Goal: Task Accomplishment & Management: Manage account settings

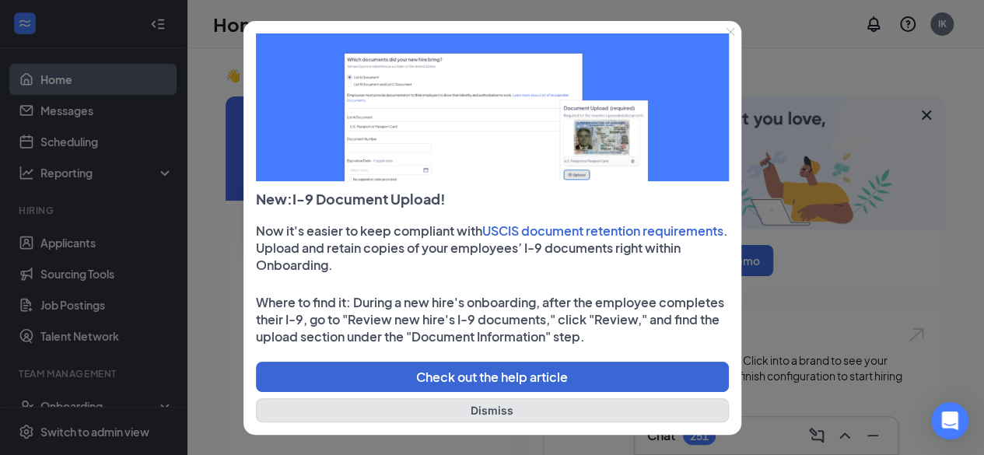
click at [470, 411] on button "Dismiss" at bounding box center [492, 410] width 473 height 24
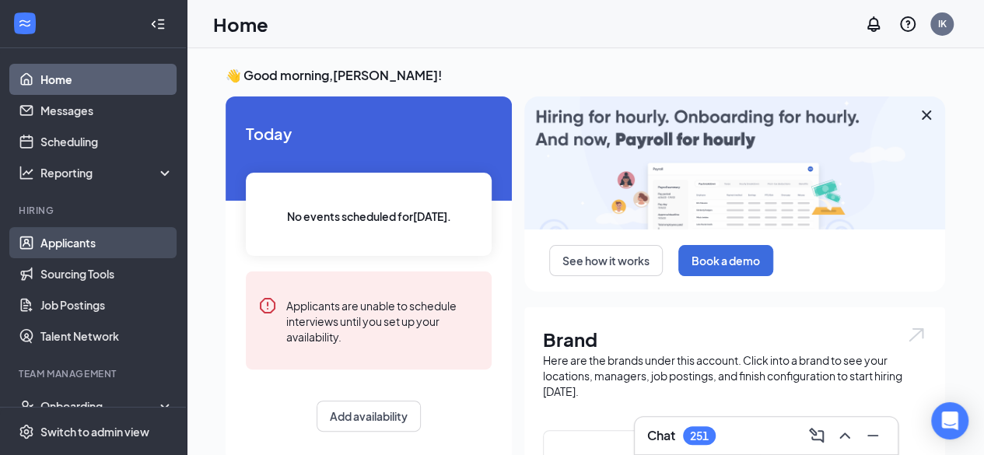
click at [87, 242] on link "Applicants" at bounding box center [106, 242] width 133 height 31
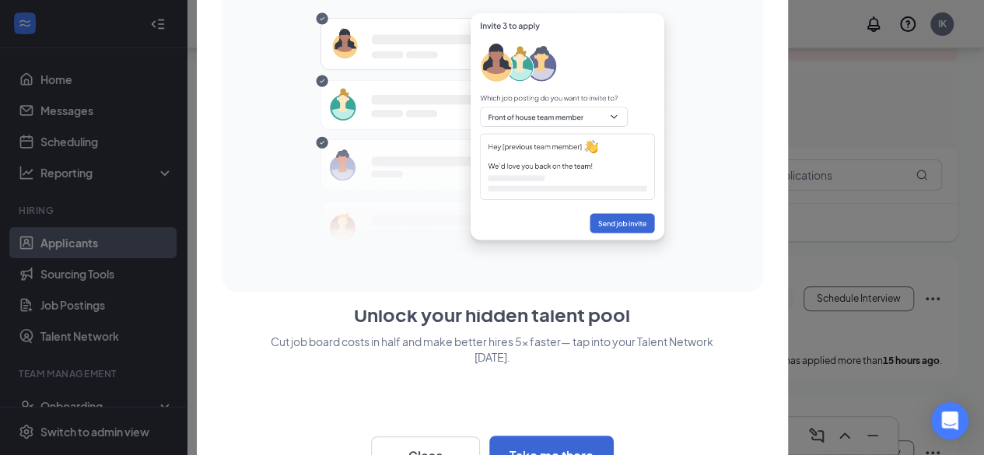
scroll to position [37, 0]
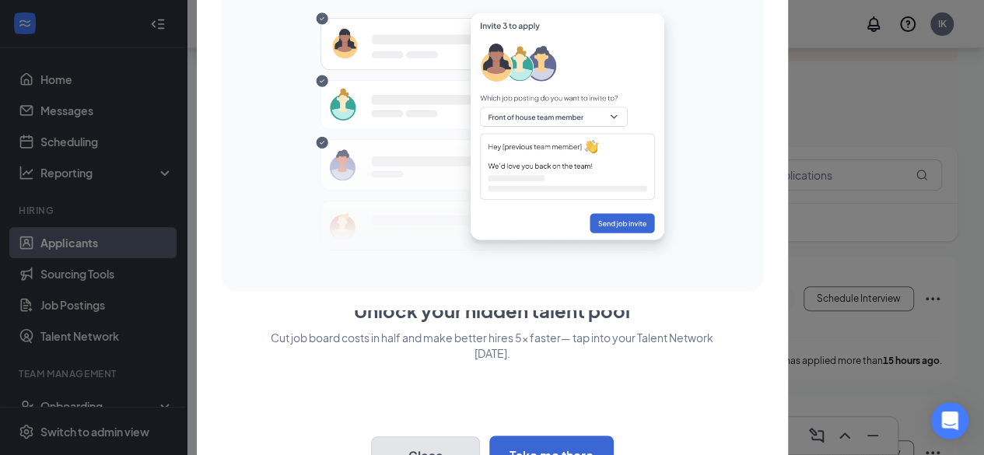
click at [429, 447] on button "Close" at bounding box center [425, 455] width 109 height 39
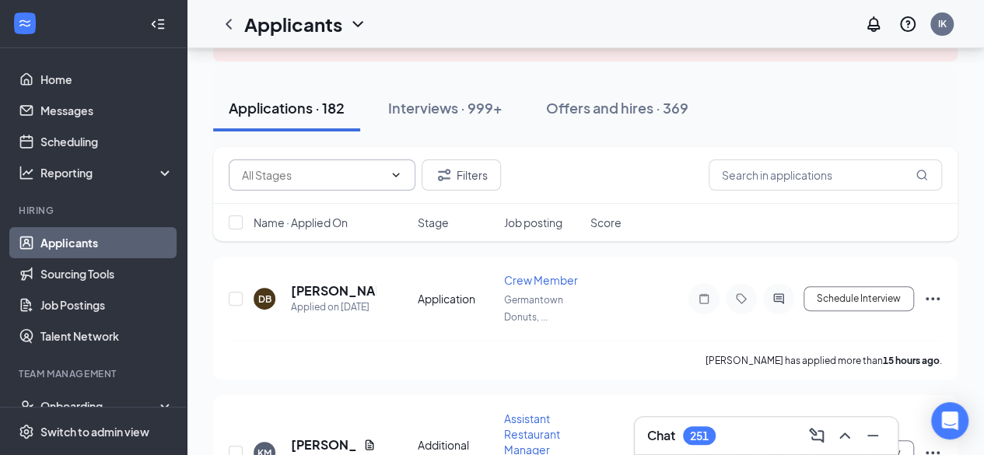
click at [397, 178] on icon "ChevronDown" at bounding box center [396, 175] width 12 height 12
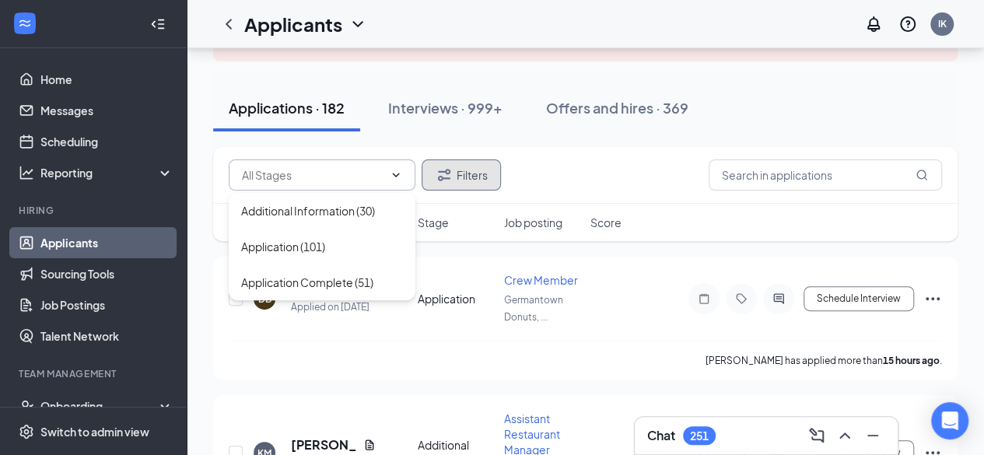
click at [470, 172] on button "Filters" at bounding box center [460, 174] width 79 height 31
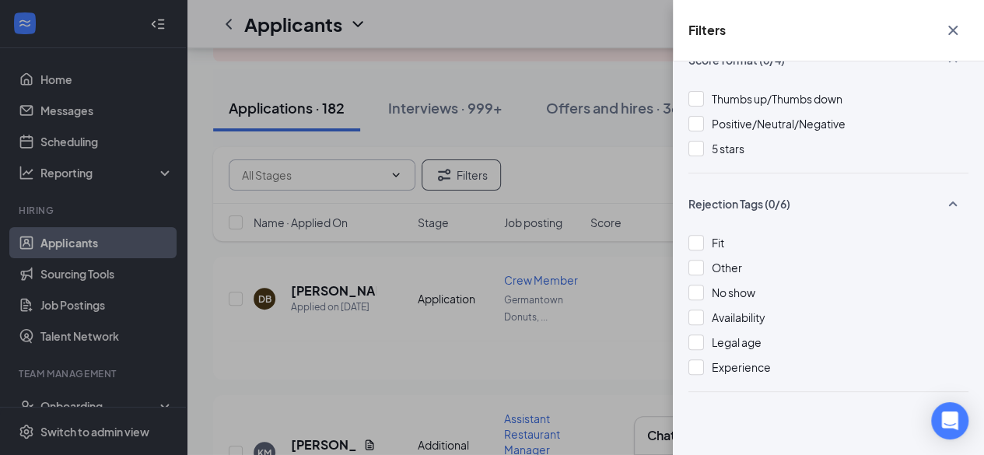
scroll to position [0, 0]
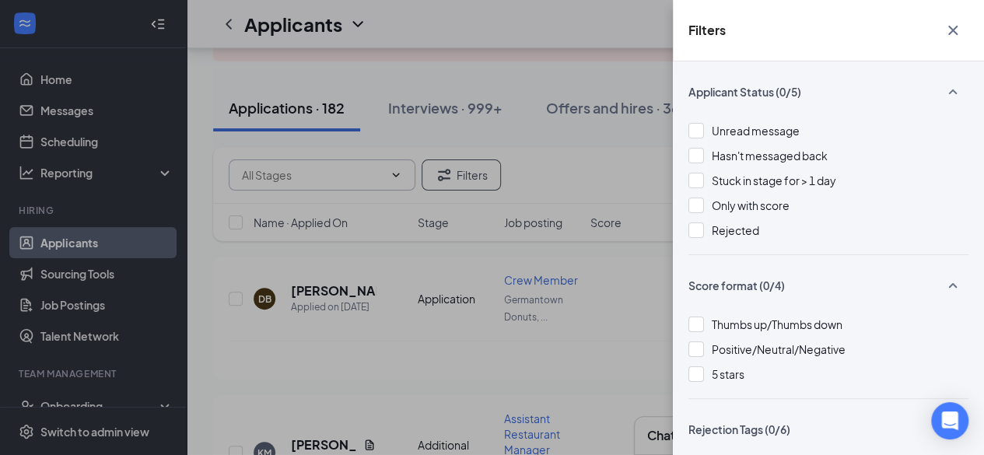
click at [943, 91] on icon "SmallChevronUp" at bounding box center [952, 91] width 19 height 19
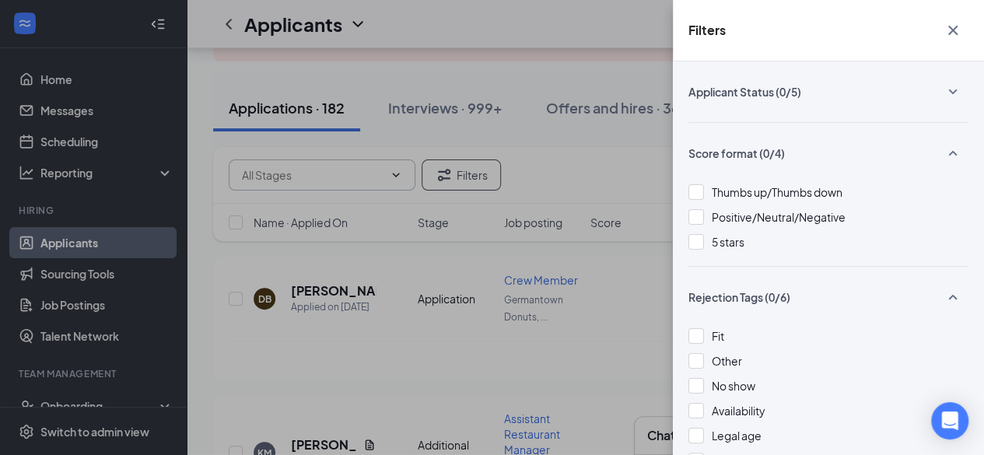
click at [949, 91] on icon "SmallChevronDown" at bounding box center [953, 91] width 9 height 5
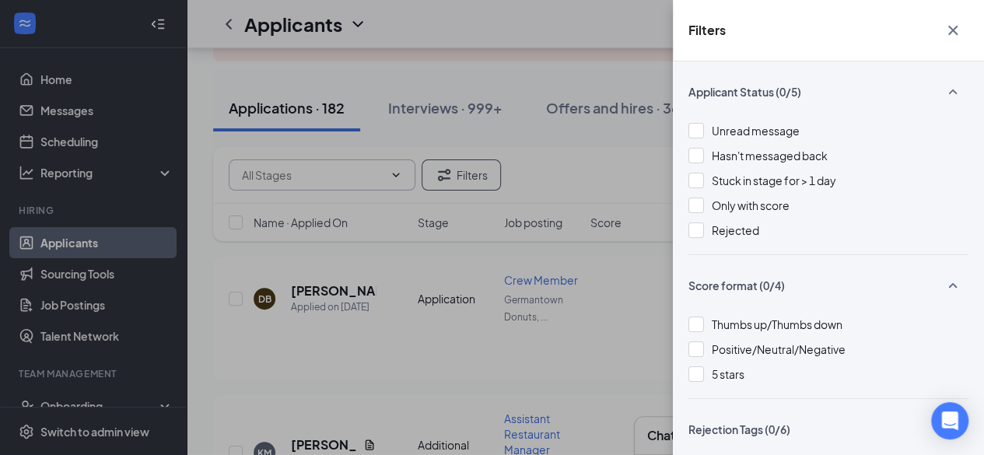
click at [633, 61] on div "Filters Applicant Status (0/5) Unread message Hasn't messaged back Stuck in sta…" at bounding box center [492, 227] width 984 height 455
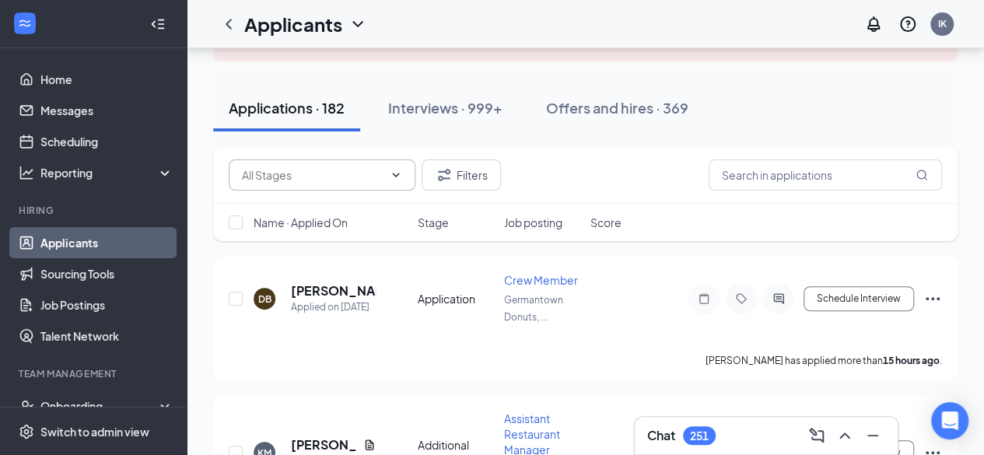
click at [353, 19] on icon "ChevronDown" at bounding box center [357, 24] width 19 height 19
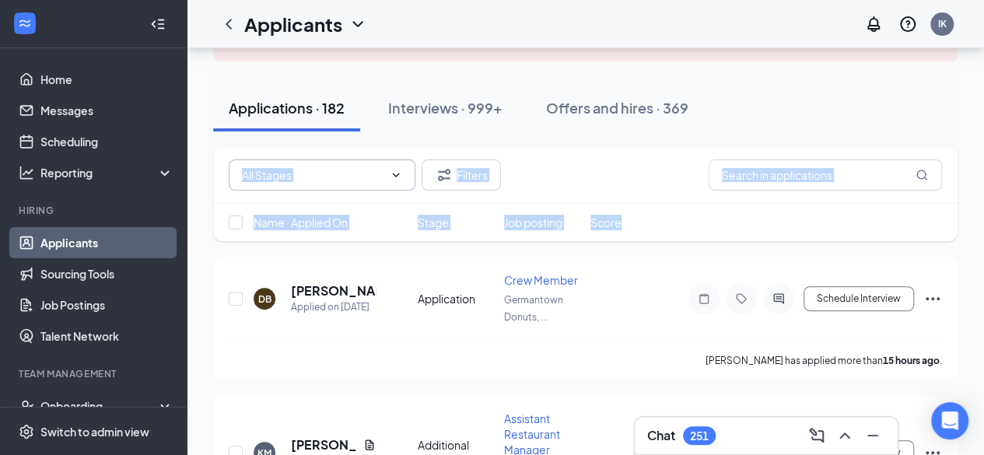
drag, startPoint x: 713, startPoint y: 203, endPoint x: 837, endPoint y: 119, distance: 149.5
click at [837, 119] on div "Applications · 182 Interviews · 999+ Offers and hires · 369" at bounding box center [585, 108] width 744 height 47
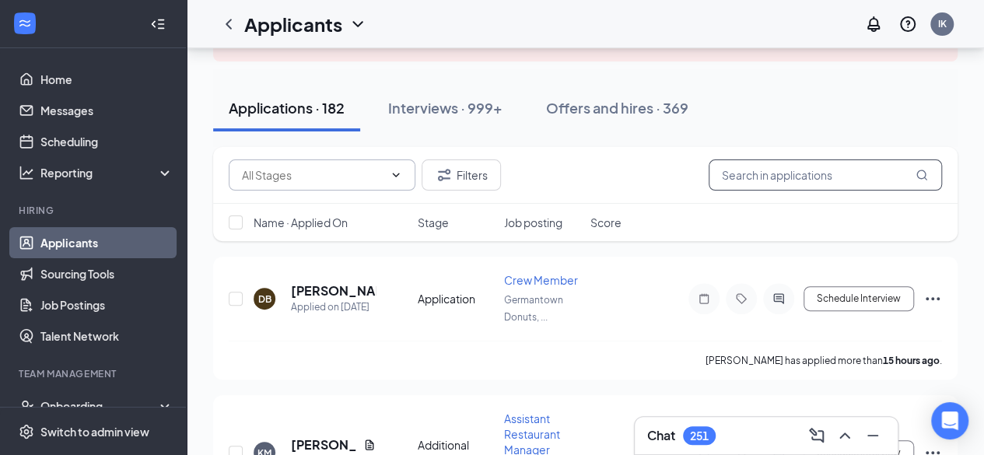
click at [779, 186] on input "text" at bounding box center [824, 174] width 233 height 31
click at [809, 175] on input "text" at bounding box center [824, 174] width 233 height 31
click at [393, 176] on icon "ChevronDown" at bounding box center [396, 175] width 12 height 12
click at [876, 77] on div "Applications · 182 Interviews · 999+ Offers and hires · 369" at bounding box center [585, 108] width 744 height 78
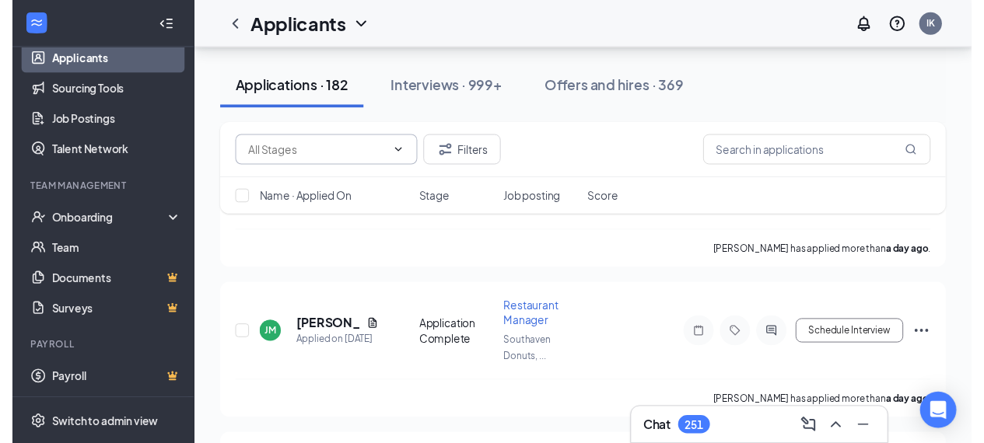
scroll to position [918, 0]
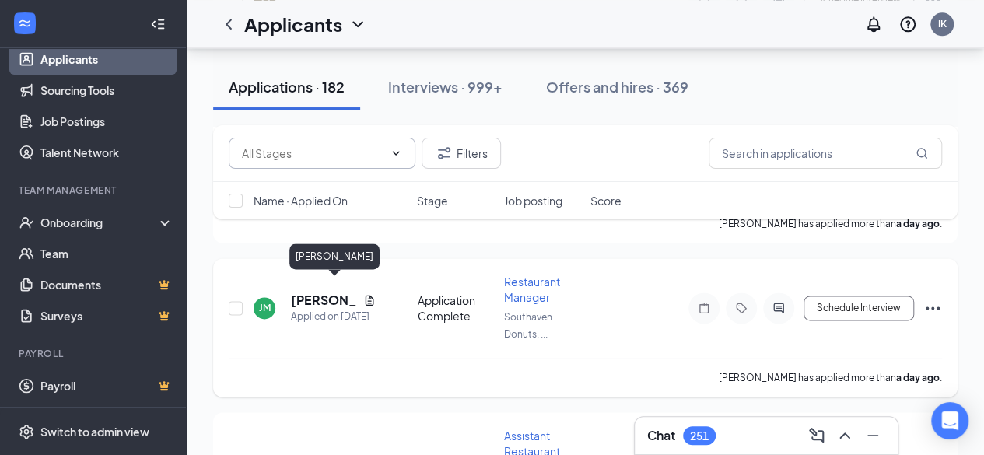
click at [305, 292] on h5 "[PERSON_NAME]" at bounding box center [324, 300] width 66 height 17
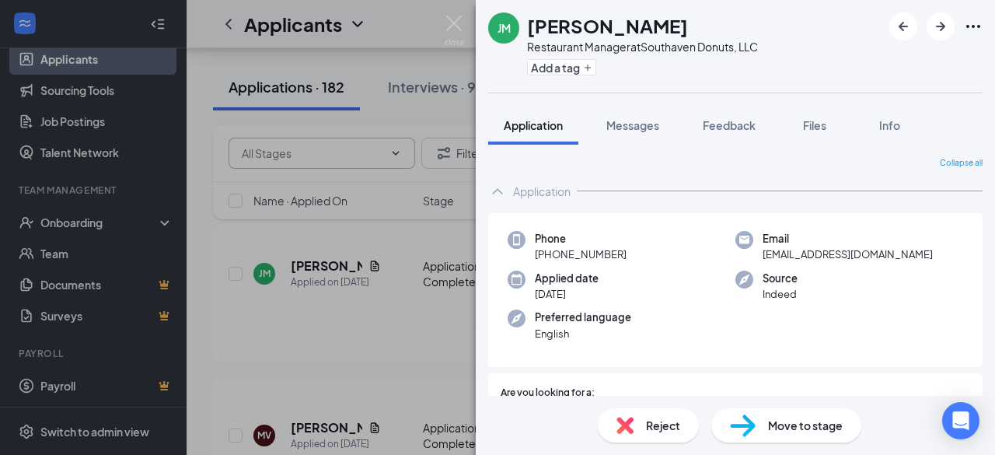
click at [398, 365] on div "[PERSON_NAME] [PERSON_NAME] Restaurant Manager at Southaven Donuts, LLC Add a t…" at bounding box center [497, 227] width 995 height 455
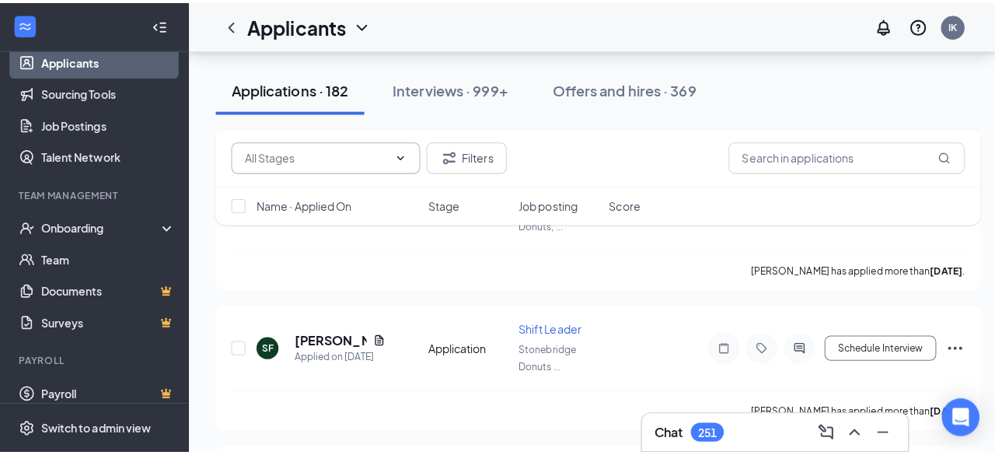
scroll to position [4992, 0]
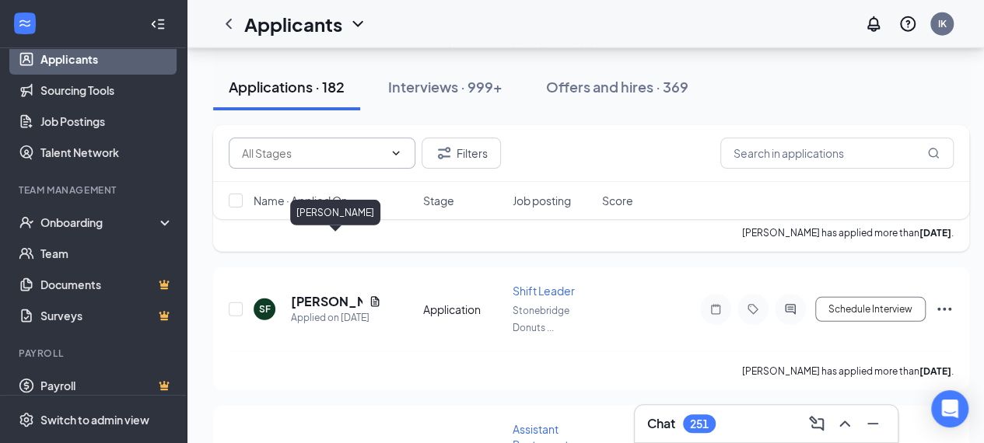
click at [319, 172] on h5 "[PERSON_NAME]" at bounding box center [327, 163] width 72 height 17
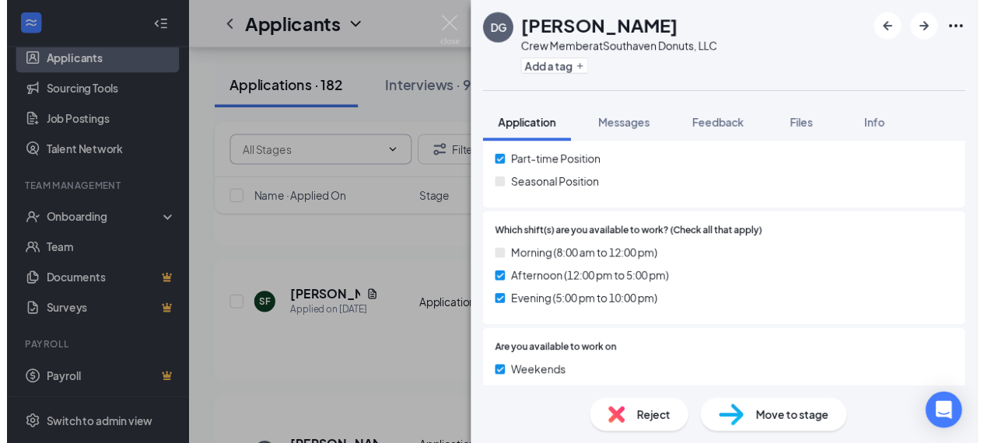
scroll to position [653, 0]
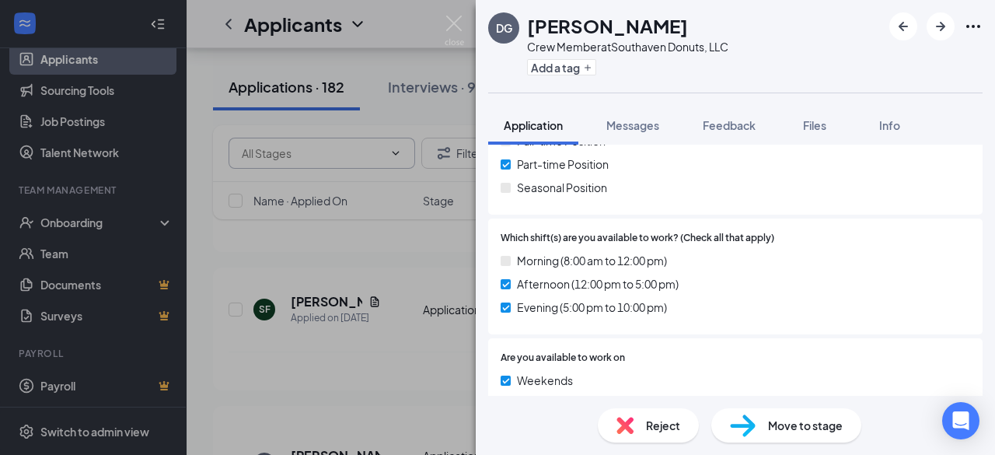
click at [405, 306] on div "DG [PERSON_NAME] Crew Member at Southaven Donuts, LLC Add a tag Application Mes…" at bounding box center [497, 227] width 995 height 455
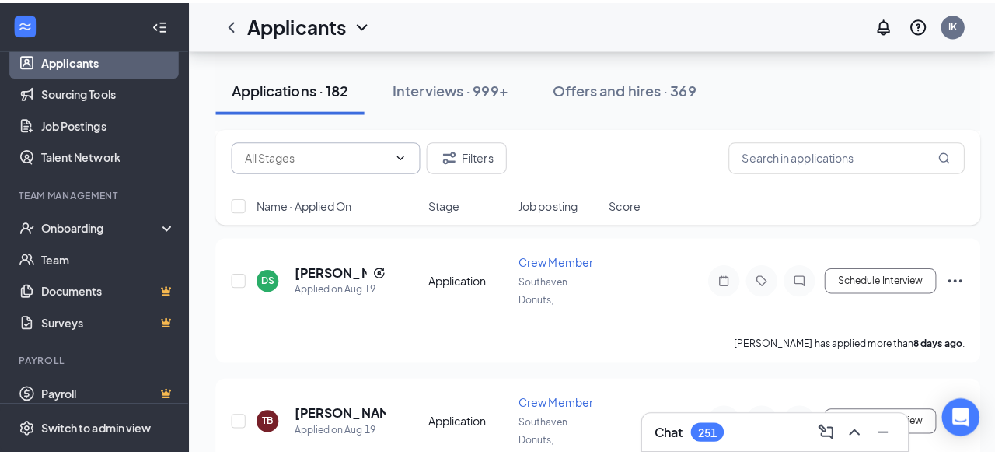
scroll to position [7636, 0]
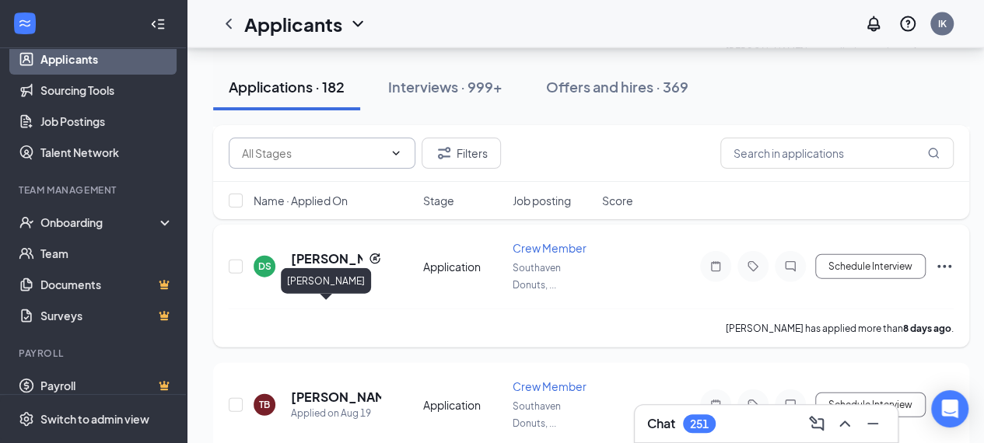
click at [311, 267] on h5 "[PERSON_NAME]" at bounding box center [327, 258] width 72 height 17
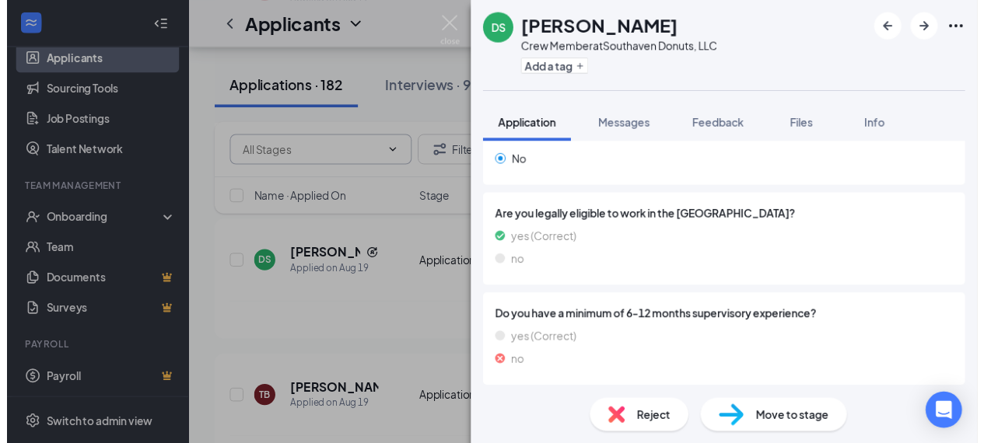
scroll to position [1103, 0]
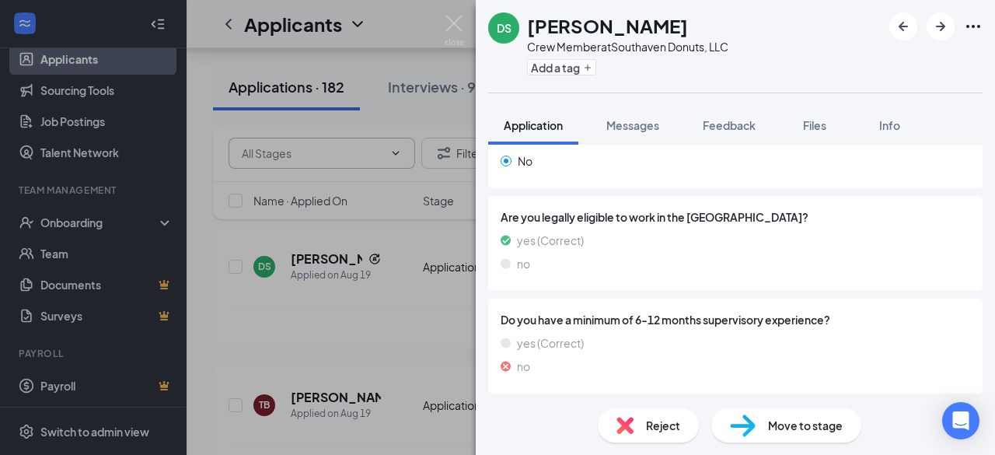
click at [425, 383] on div "DS [PERSON_NAME] Crew Member at Southaven Donuts, LLC Add a tag Application Mes…" at bounding box center [497, 227] width 995 height 455
click at [454, 24] on img at bounding box center [454, 31] width 19 height 30
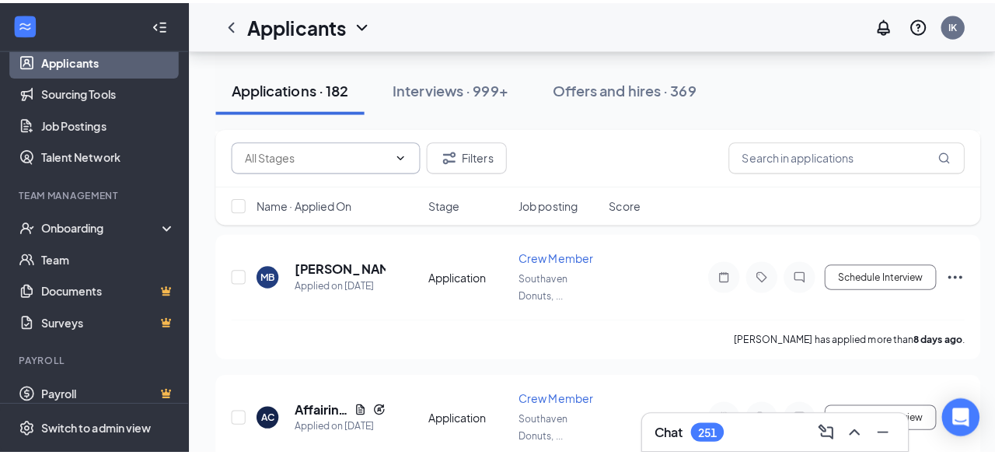
scroll to position [8829, 0]
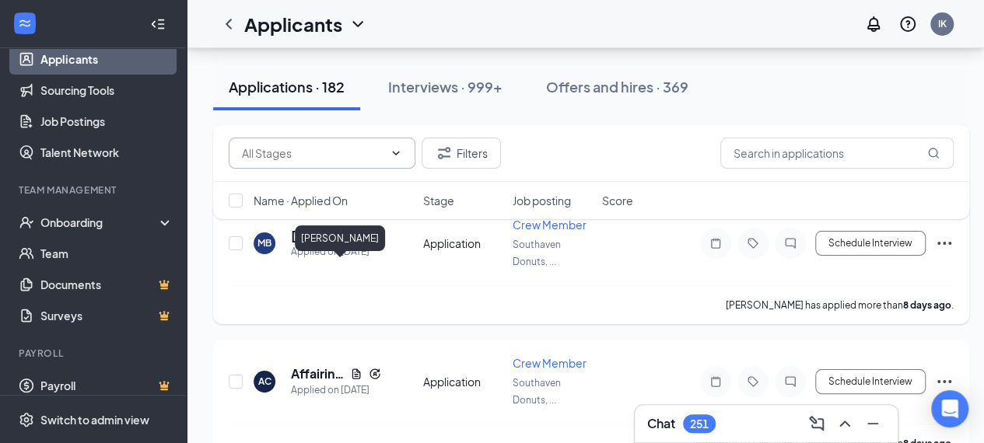
click at [327, 244] on h5 "[PERSON_NAME]" at bounding box center [336, 235] width 90 height 17
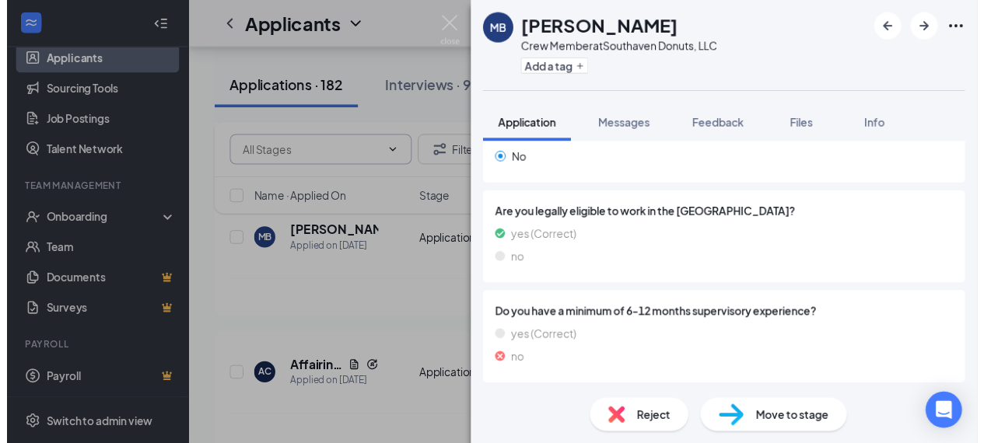
scroll to position [979, 0]
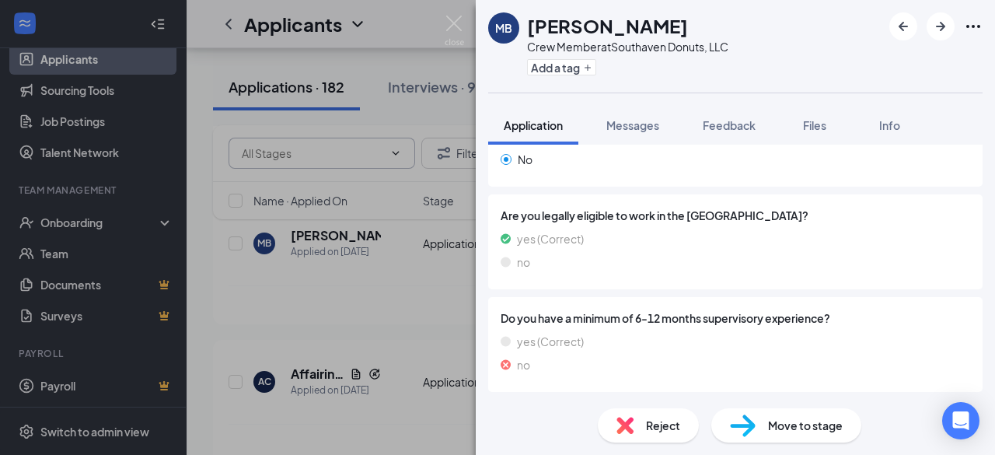
click at [409, 314] on div "MB [PERSON_NAME] Crew Member at Southaven Donuts, LLC Add a tag Application Mes…" at bounding box center [497, 227] width 995 height 455
click at [451, 25] on img at bounding box center [454, 31] width 19 height 30
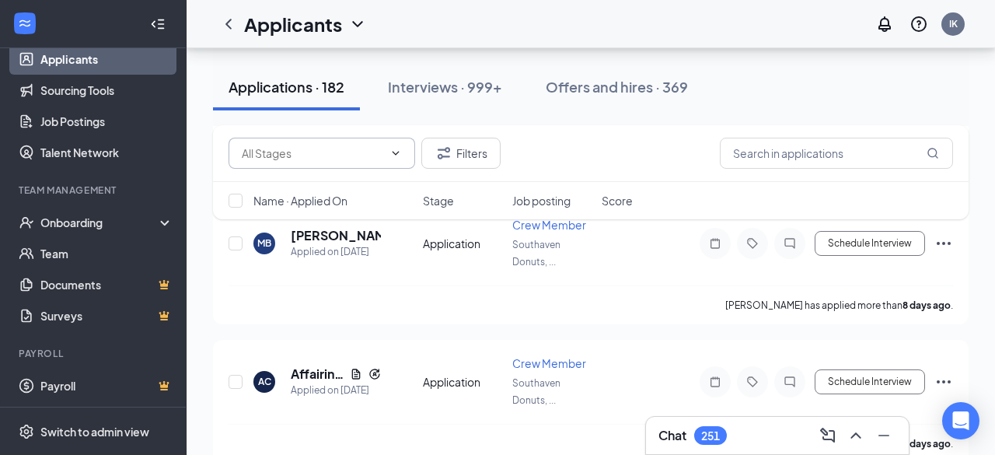
click at [453, 40] on div "Applicants IK" at bounding box center [591, 24] width 809 height 48
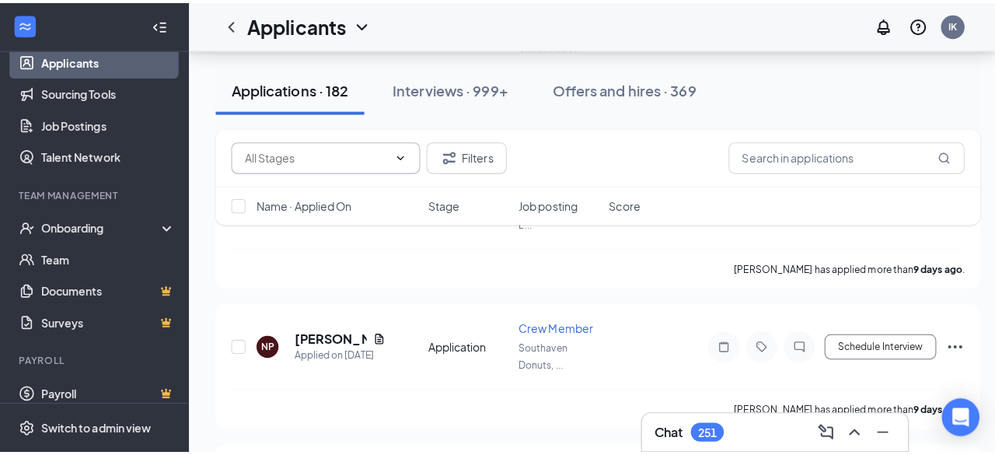
scroll to position [9513, 0]
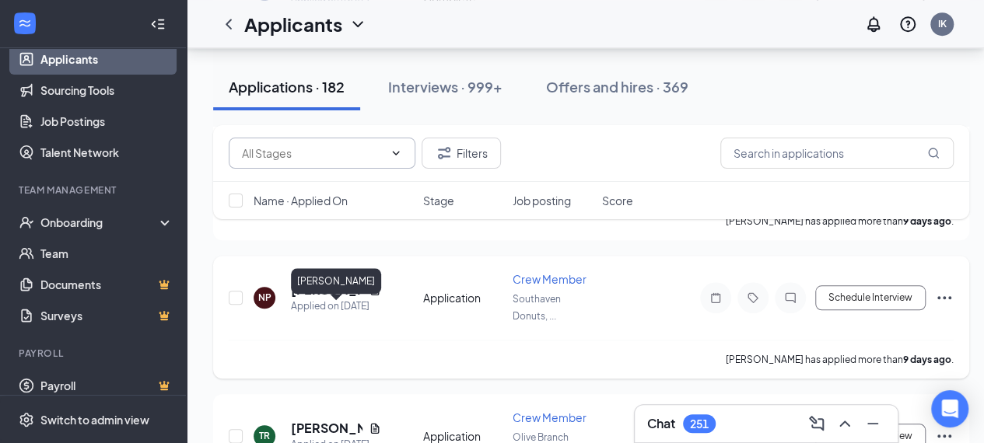
click at [318, 299] on h5 "[PERSON_NAME]" at bounding box center [327, 289] width 72 height 17
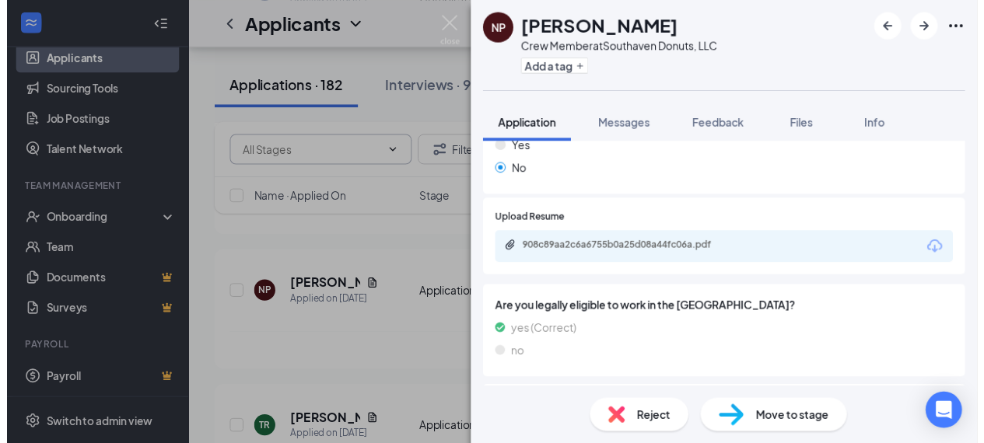
scroll to position [1057, 0]
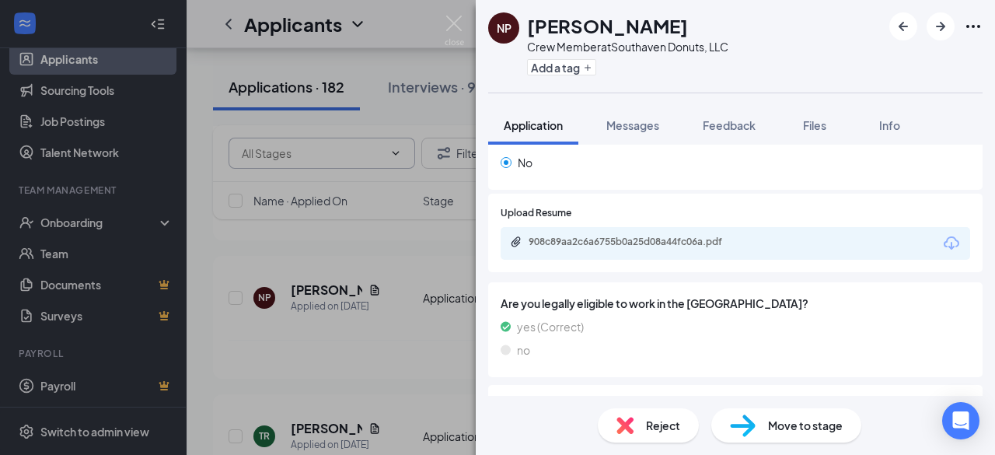
click at [350, 372] on div "NP [PERSON_NAME] Crew Member at Southaven Donuts, LLC Add a tag Application Mes…" at bounding box center [497, 227] width 995 height 455
click at [70, 122] on div "NP [PERSON_NAME] Crew Member at Southaven Donuts, LLC Add a tag Application Mes…" at bounding box center [497, 227] width 995 height 455
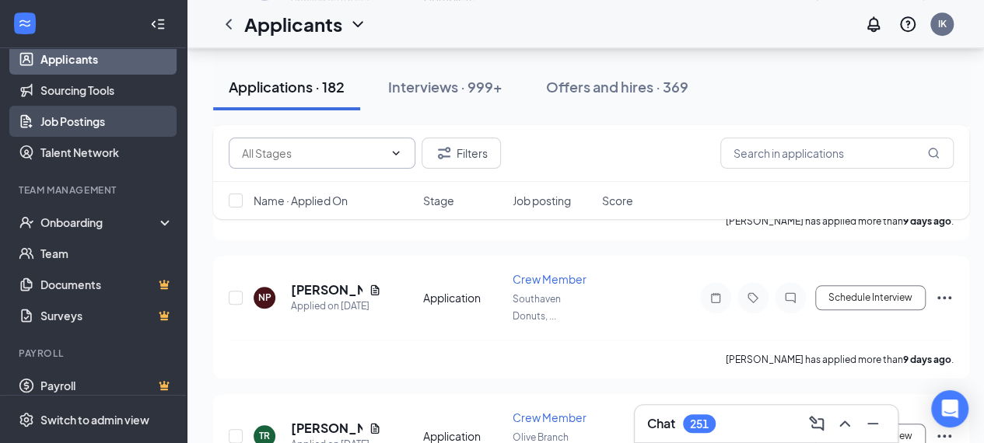
click at [68, 124] on link "Job Postings" at bounding box center [106, 121] width 133 height 31
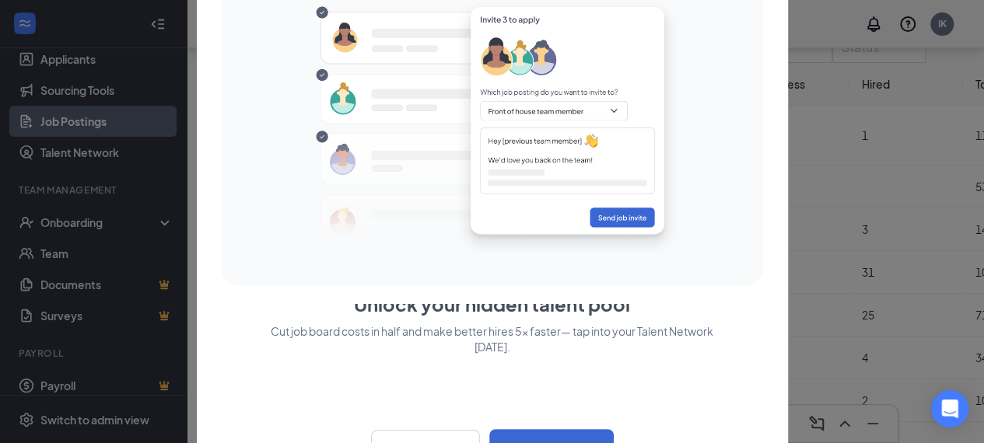
scroll to position [124, 0]
click at [439, 441] on button "Close" at bounding box center [425, 449] width 109 height 39
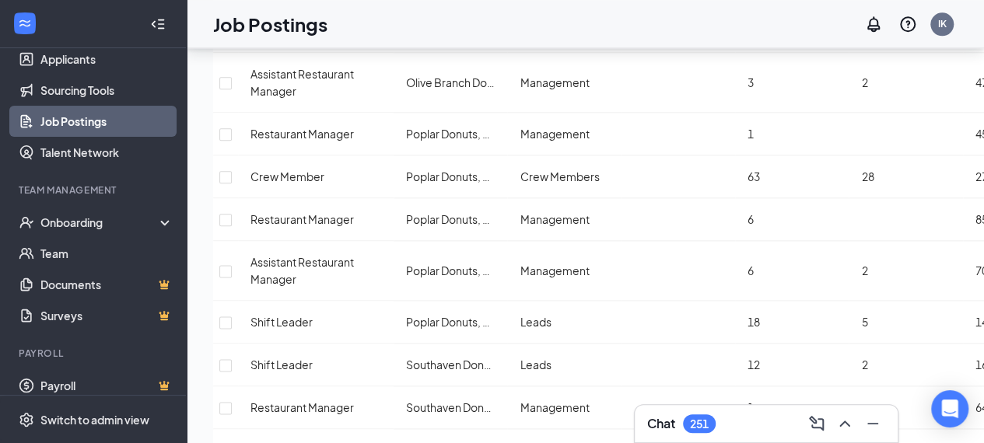
scroll to position [871, 0]
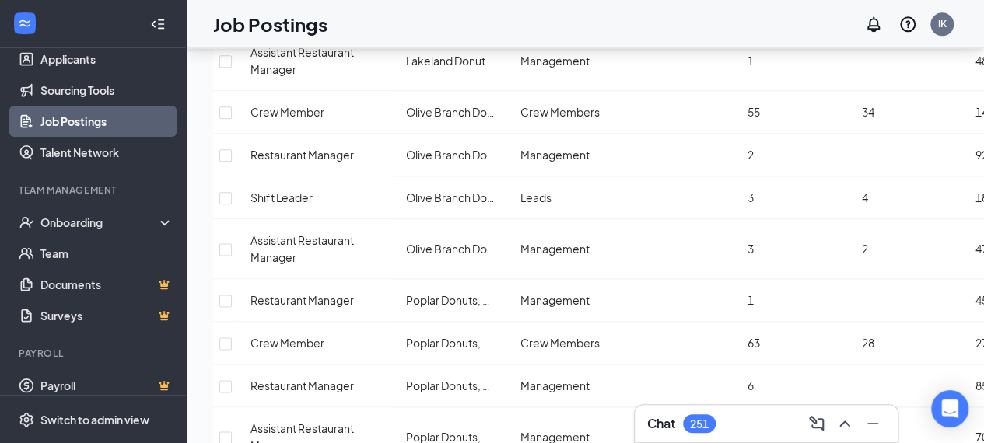
checkbox input "false"
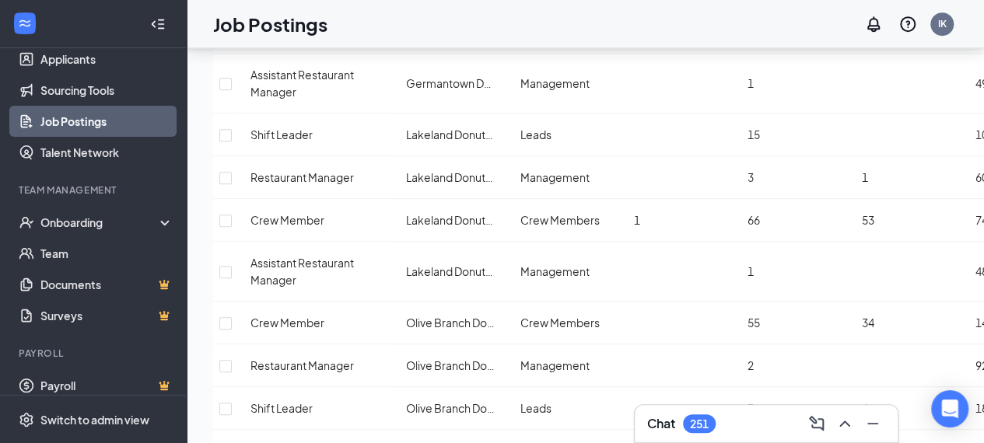
scroll to position [95, 0]
